Goal: Book appointment/travel/reservation

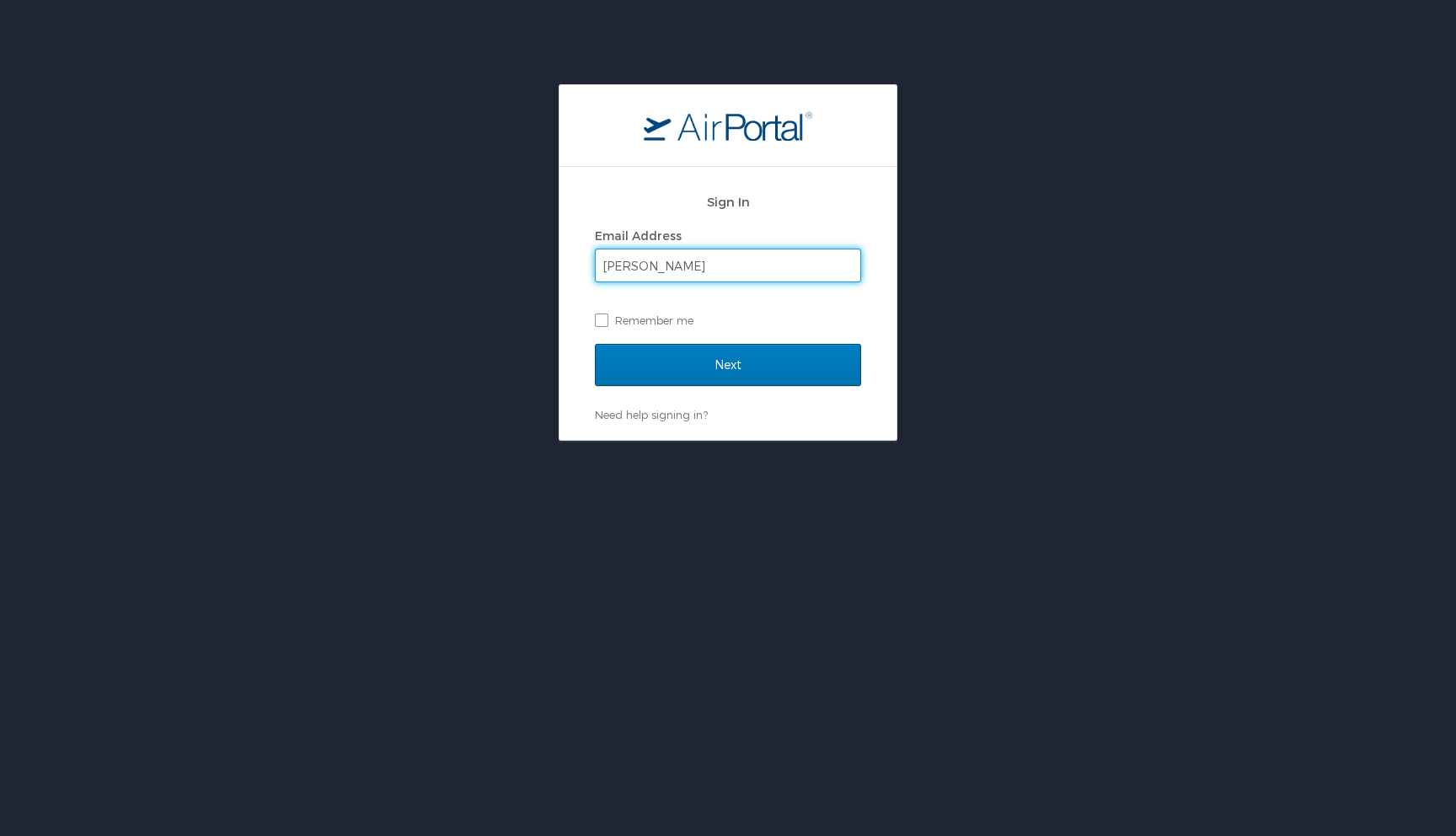
type input "lara.mckee@usskiandsnowboard.org"
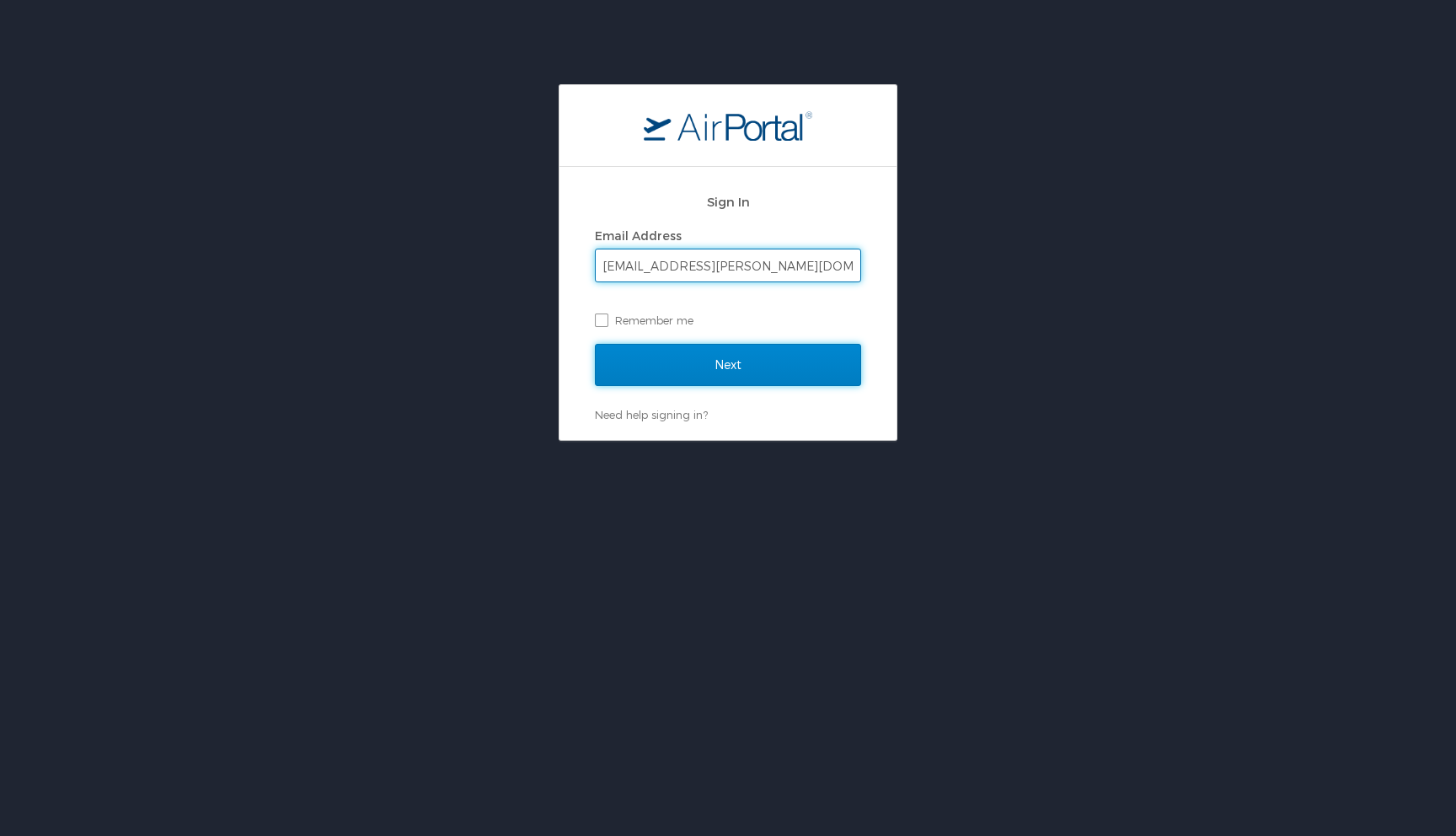
click at [751, 361] on input "Next" at bounding box center [728, 365] width 266 height 42
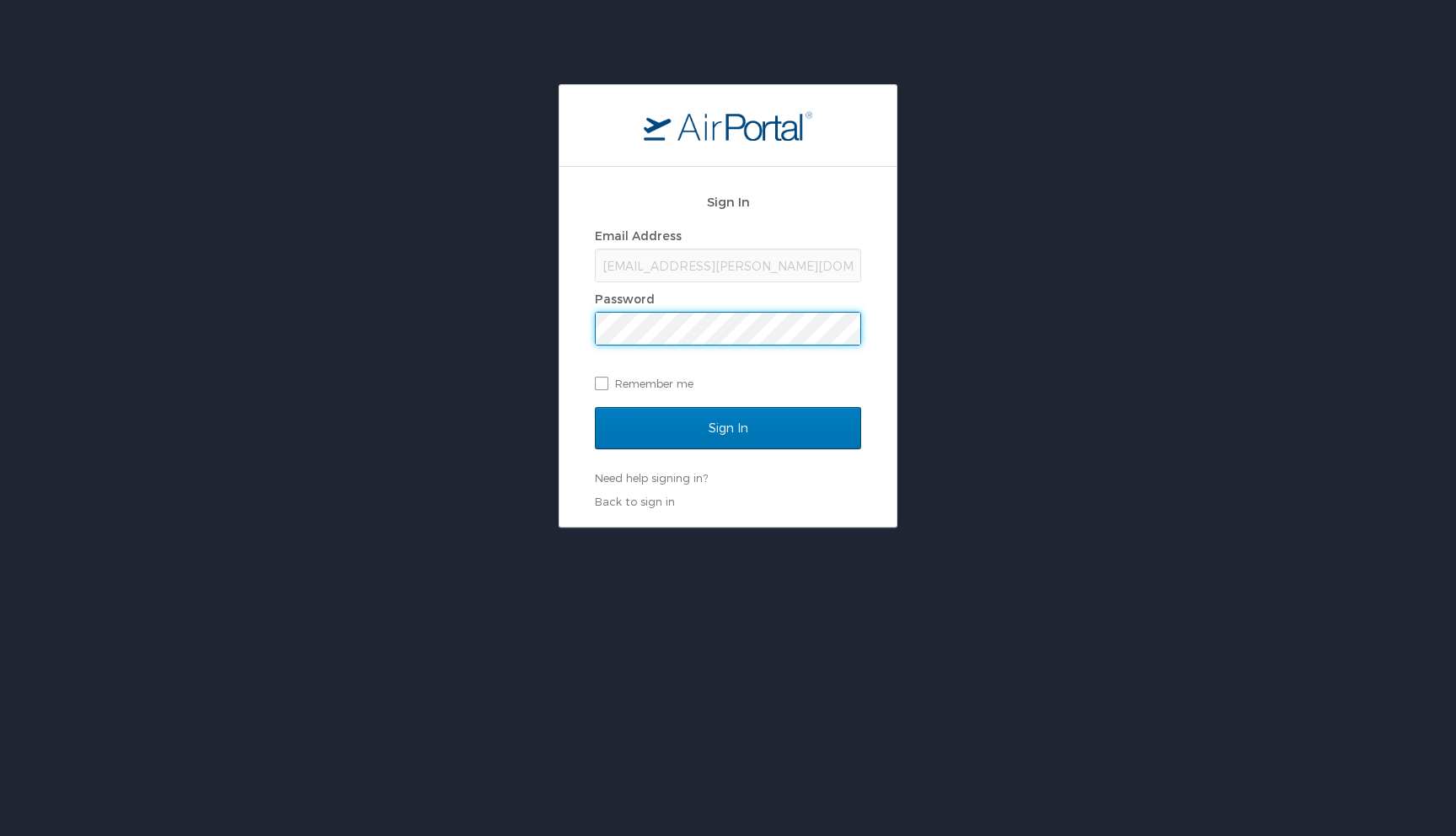
click at [595, 407] on input "Sign In" at bounding box center [728, 427] width 266 height 42
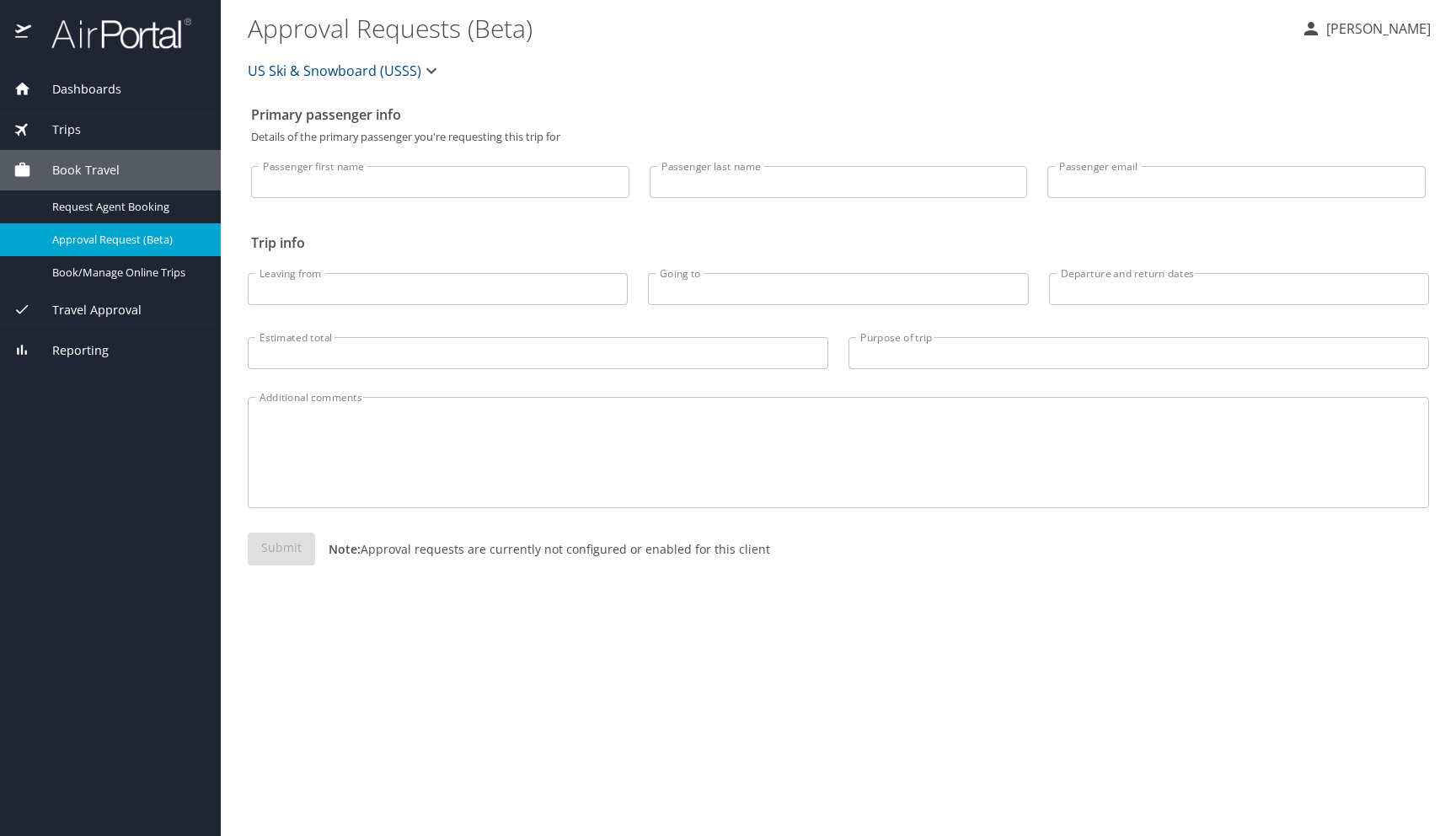
click at [120, 175] on div "Book Travel" at bounding box center [110, 171] width 193 height 19
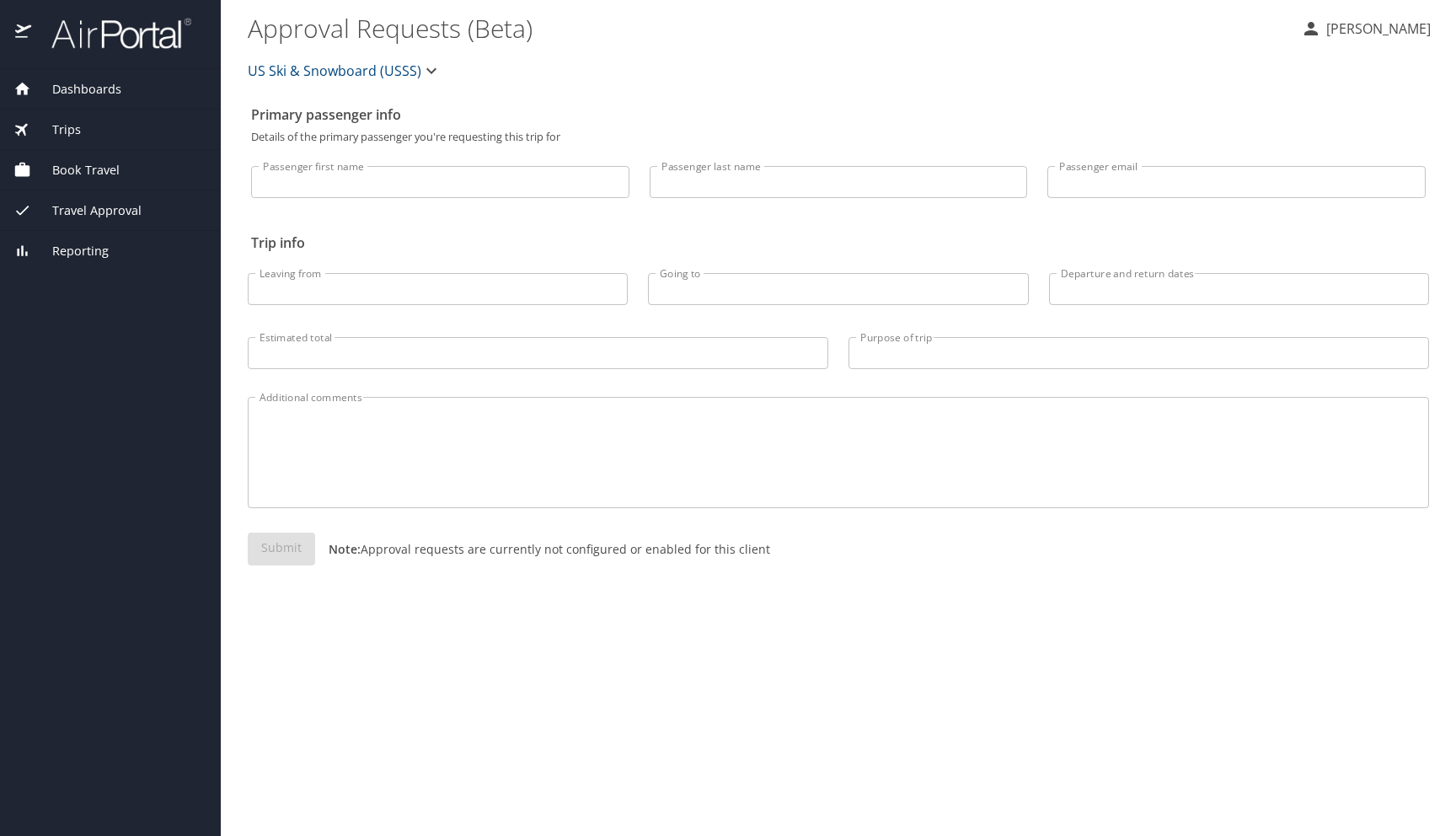
click at [118, 173] on span "Book Travel" at bounding box center [75, 171] width 88 height 19
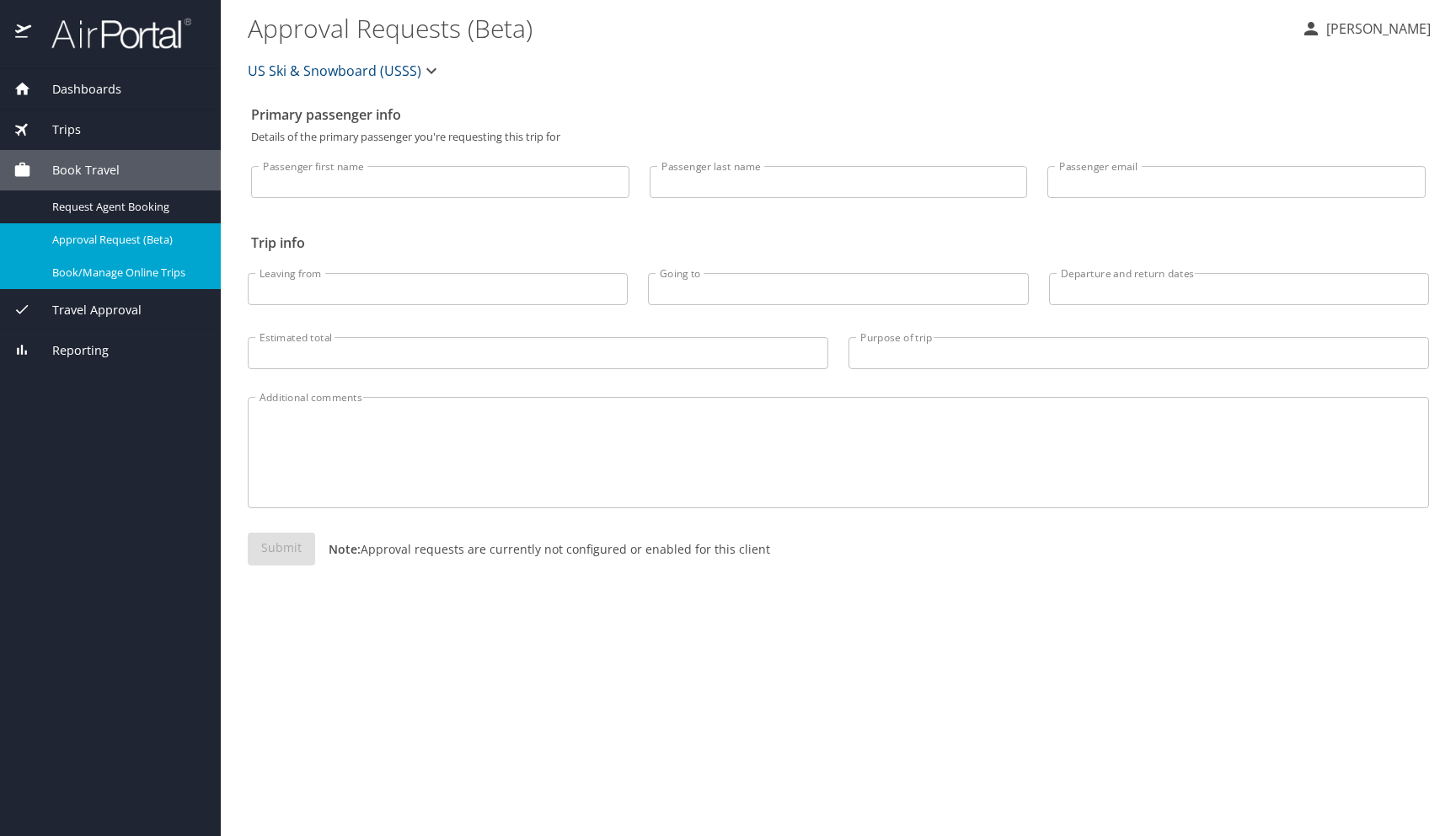
click at [125, 268] on span "Book/Manage Online Trips" at bounding box center [126, 272] width 148 height 16
